Goal: Transaction & Acquisition: Purchase product/service

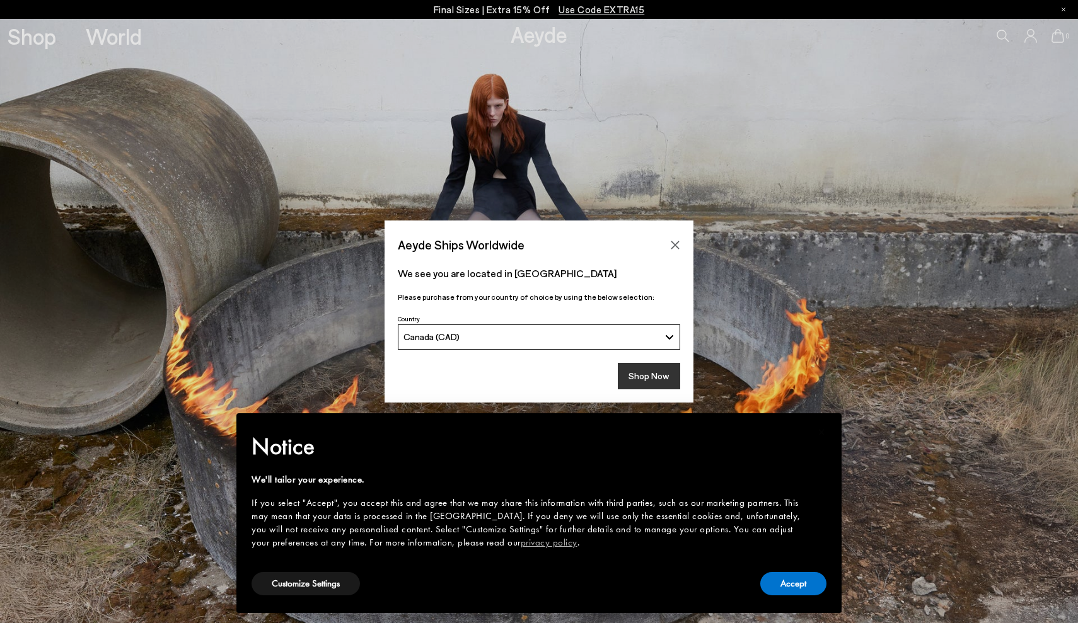
click at [654, 378] on button "Shop Now" at bounding box center [649, 376] width 62 height 26
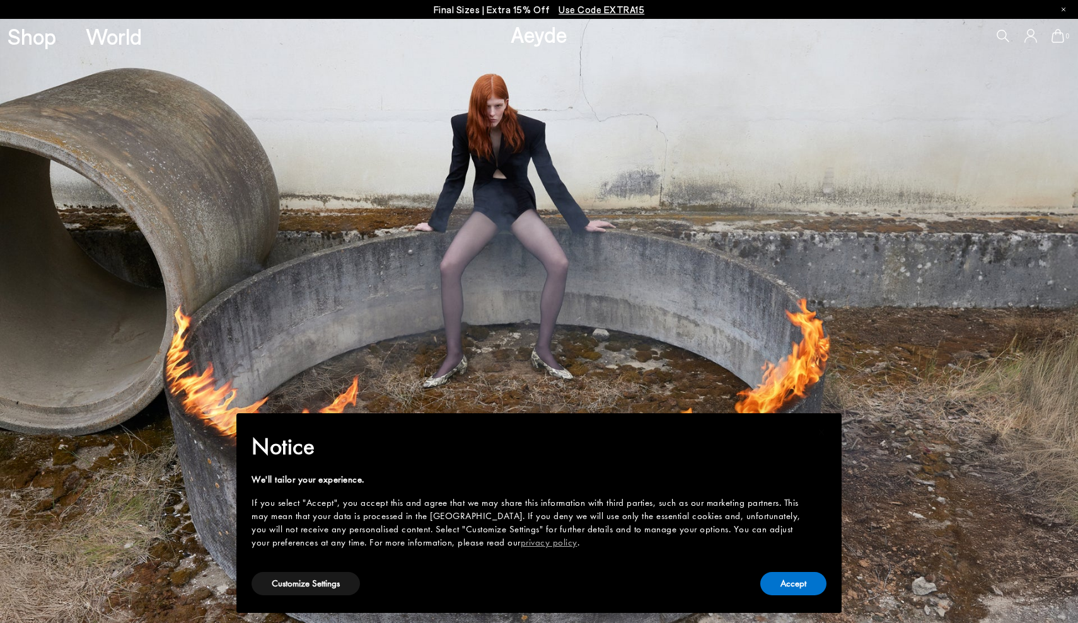
click at [800, 596] on div "Accept" at bounding box center [793, 584] width 66 height 28
click at [790, 586] on button "Accept" at bounding box center [793, 583] width 66 height 23
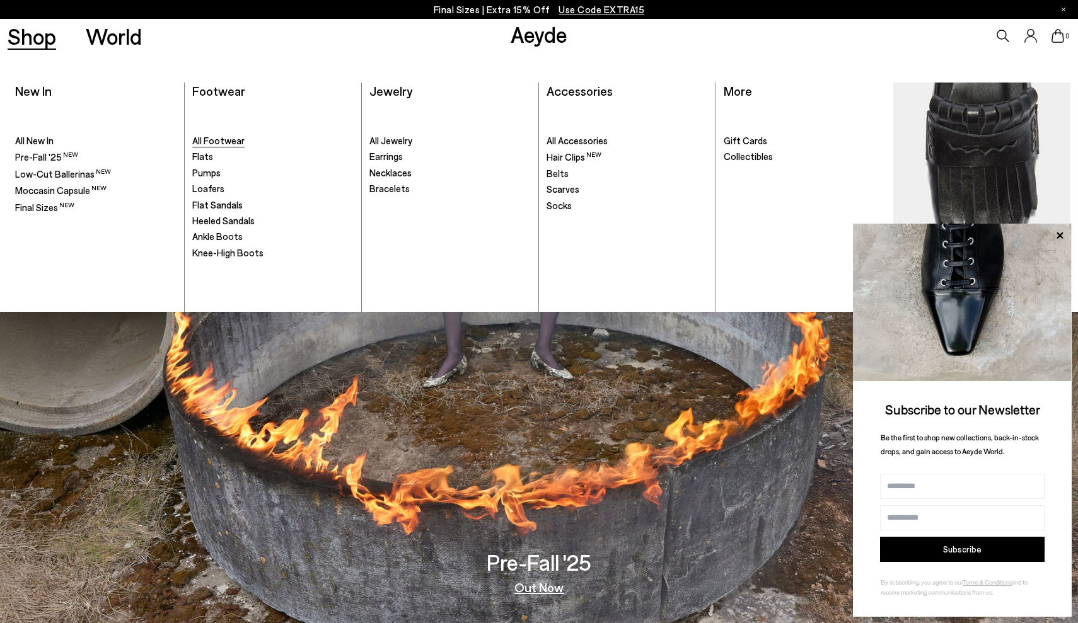
click at [209, 140] on span "All Footwear" at bounding box center [218, 140] width 52 height 11
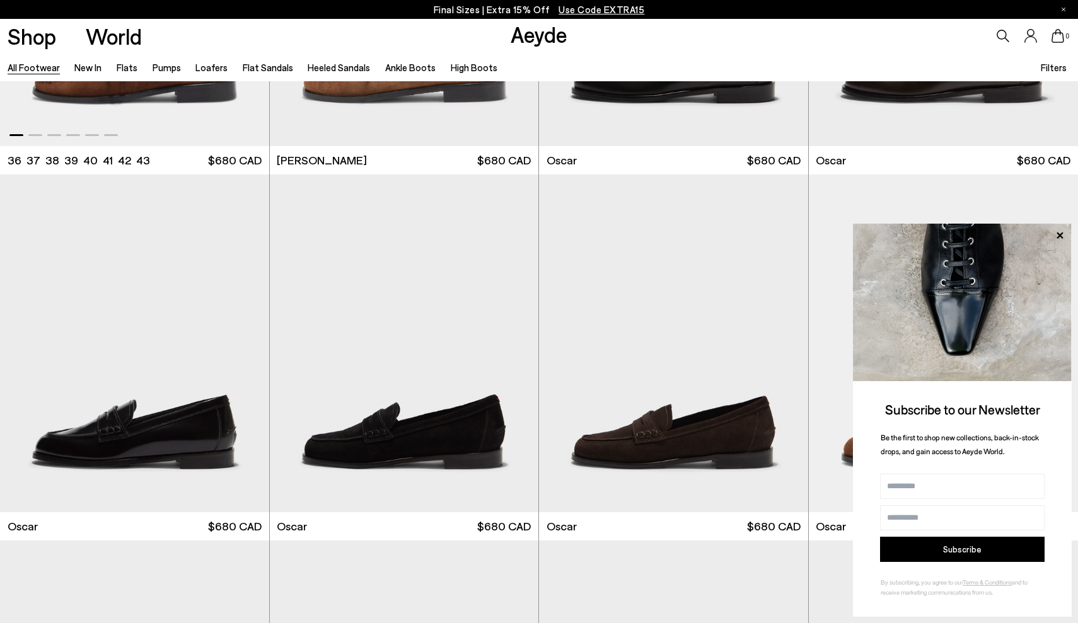
scroll to position [1746, 0]
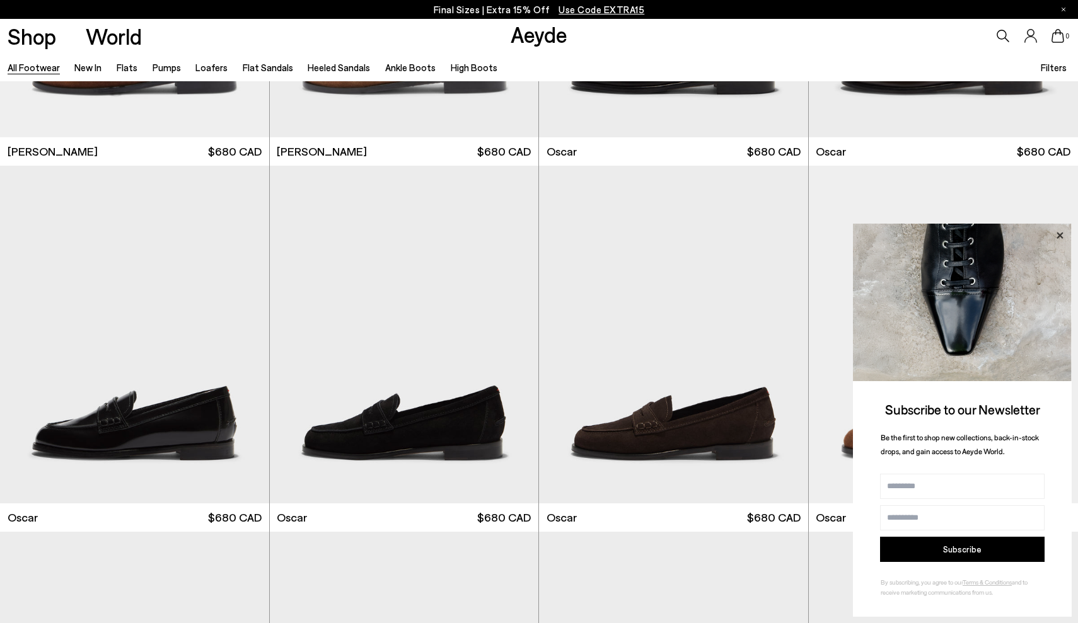
click at [1063, 232] on icon at bounding box center [1059, 236] width 16 height 16
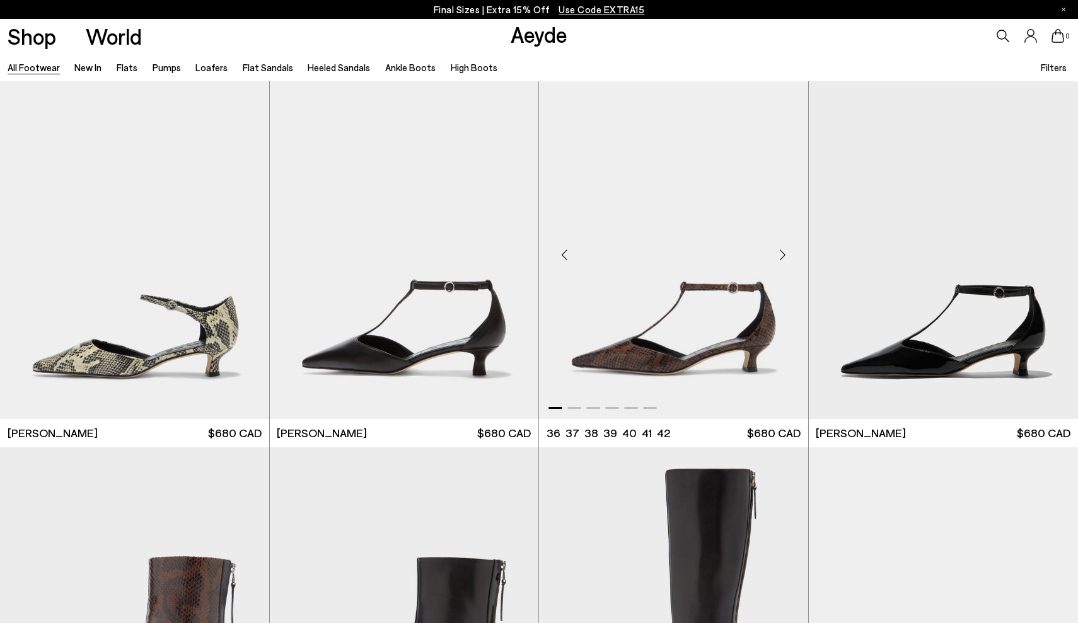
scroll to position [4023, 1]
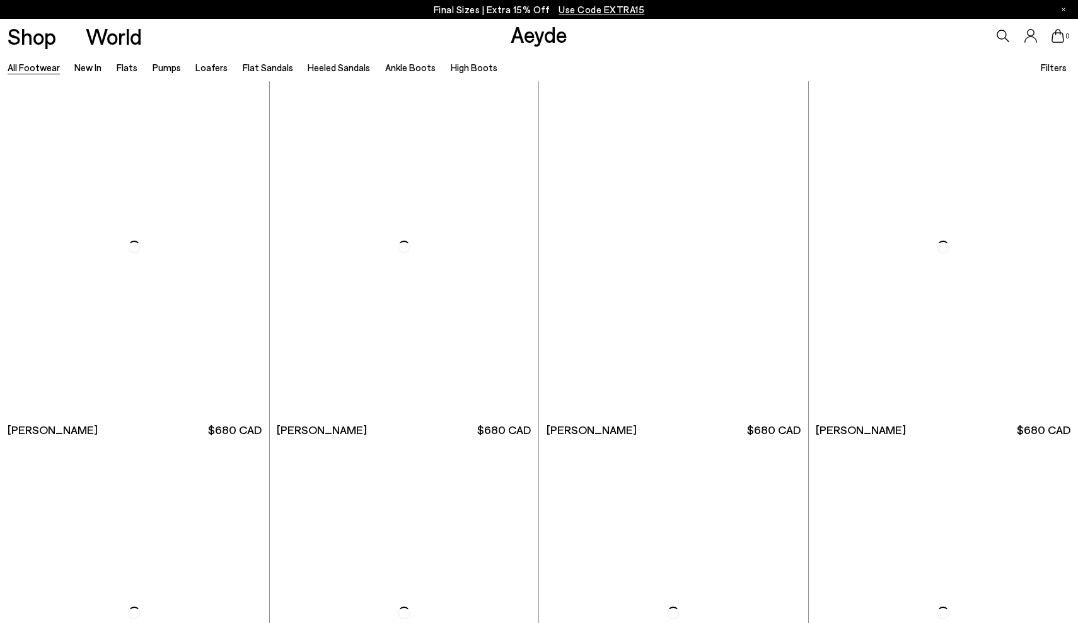
scroll to position [8470, 0]
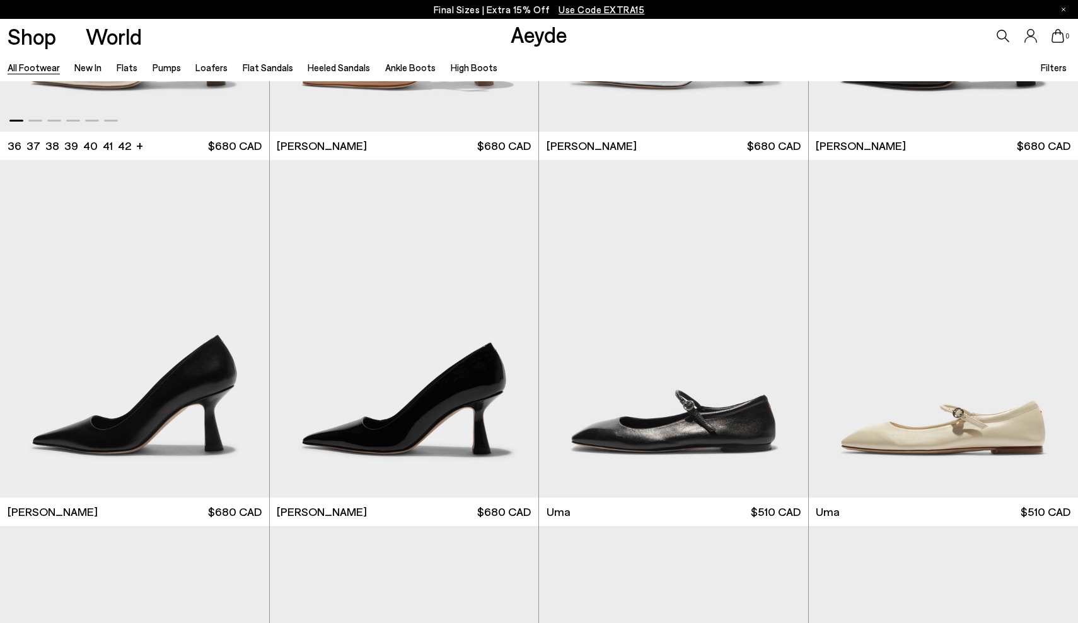
scroll to position [10569, 0]
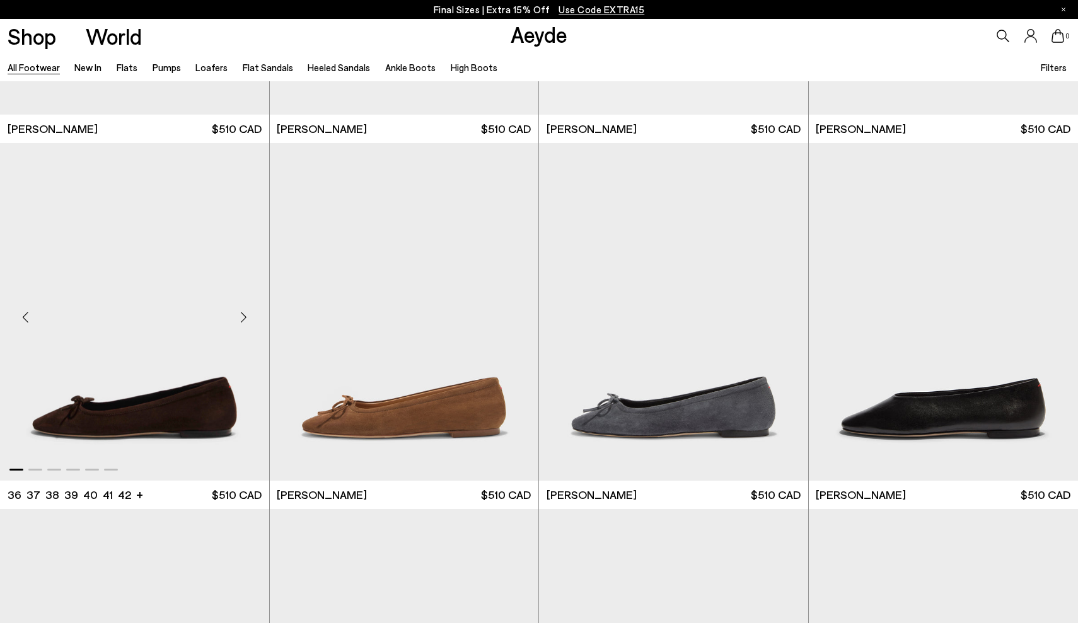
scroll to position [13207, 0]
